Goal: Task Accomplishment & Management: Manage account settings

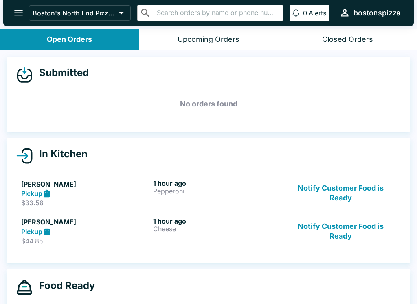
scroll to position [20, 0]
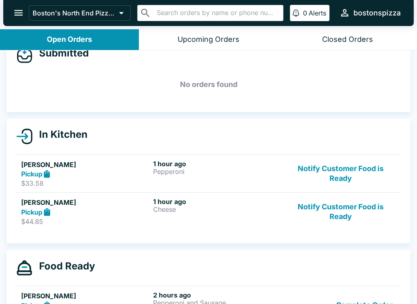
click at [325, 173] on button "Notify Customer Food is Ready" at bounding box center [340, 174] width 110 height 28
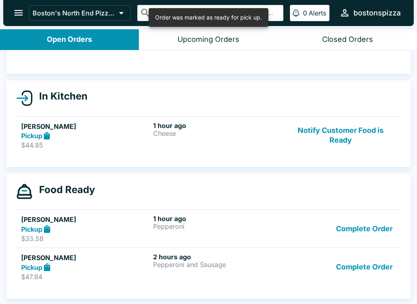
scroll to position [58, 0]
click at [354, 232] on button "Complete Order" at bounding box center [364, 229] width 63 height 28
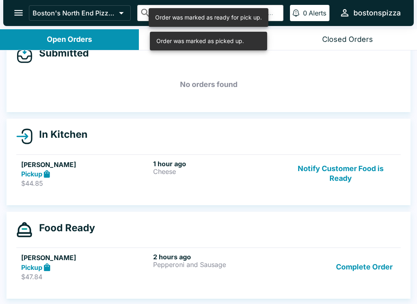
click at [335, 253] on button "Complete Order" at bounding box center [364, 267] width 63 height 28
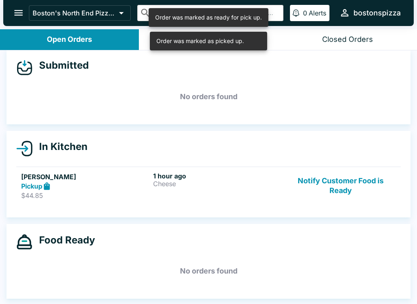
click at [333, 172] on button "Notify Customer Food is Ready" at bounding box center [340, 186] width 110 height 28
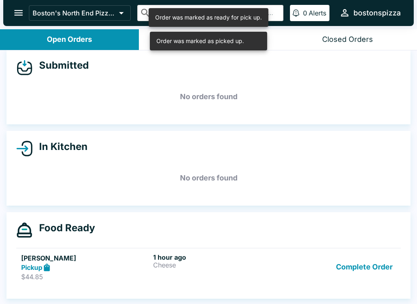
click at [345, 254] on button "Complete Order" at bounding box center [364, 268] width 63 height 28
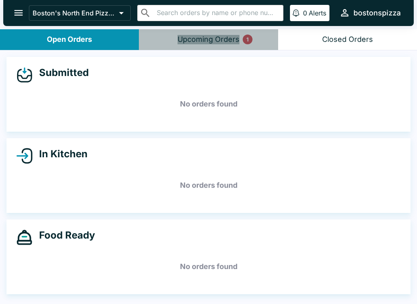
click at [228, 31] on button "Upcoming Orders 1" at bounding box center [208, 39] width 139 height 21
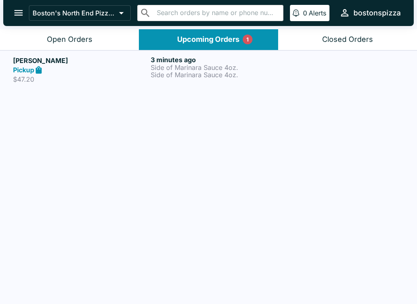
click at [175, 84] on link "[PERSON_NAME] Pickup $47.20 3 minutes ago Side of Marinara Sauce 4oz. Side of M…" at bounding box center [208, 69] width 417 height 38
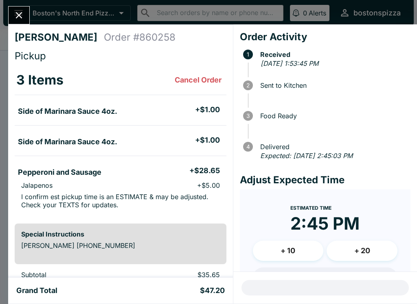
click at [24, 30] on div "[PERSON_NAME] Order # 860258 Pickup 3 Items Cancel Order Side of Marinara Sauce…" at bounding box center [120, 151] width 225 height 254
click at [19, 16] on icon "Close" at bounding box center [19, 15] width 7 height 7
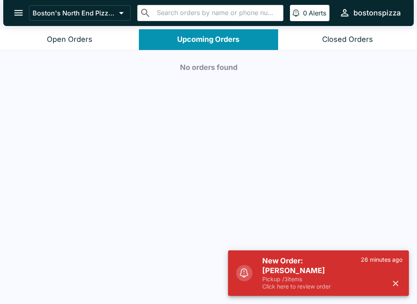
click at [65, 41] on div "Open Orders" at bounding box center [70, 39] width 46 height 9
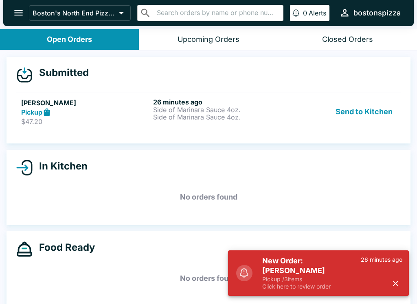
click at [199, 109] on p "Side of Marinara Sauce 4oz." at bounding box center [217, 109] width 129 height 7
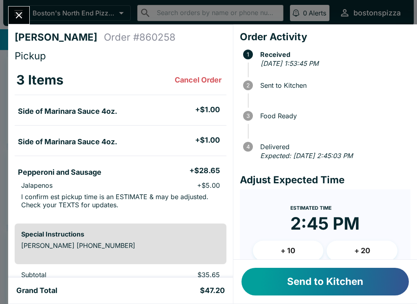
click at [344, 284] on button "Send to Kitchen" at bounding box center [324, 282] width 167 height 28
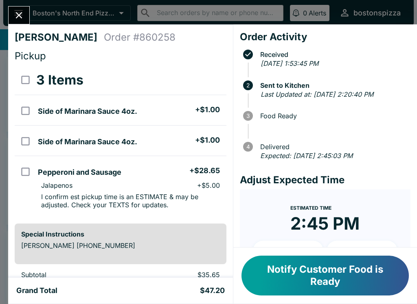
click at [11, 21] on button "Close" at bounding box center [19, 16] width 21 height 18
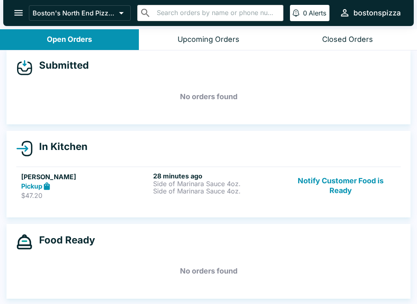
scroll to position [7, 0]
click at [125, 200] on link "[PERSON_NAME] Pickup $47.20 28 minutes ago Side of [PERSON_NAME] 4oz. Side of M…" at bounding box center [208, 186] width 384 height 38
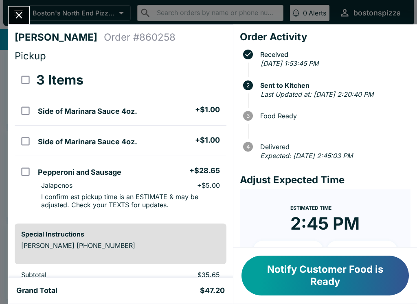
click at [334, 272] on button "Notify Customer Food is Ready" at bounding box center [324, 276] width 167 height 40
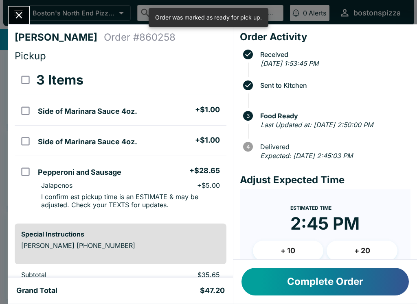
click at [349, 280] on button "Complete Order" at bounding box center [324, 282] width 167 height 28
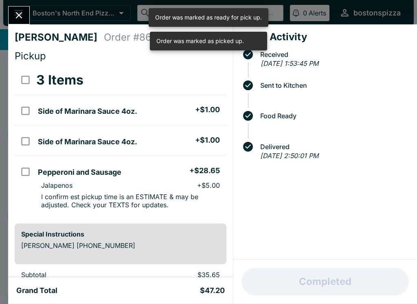
click at [22, 7] on button "Close" at bounding box center [19, 16] width 21 height 18
